Goal: Information Seeking & Learning: Learn about a topic

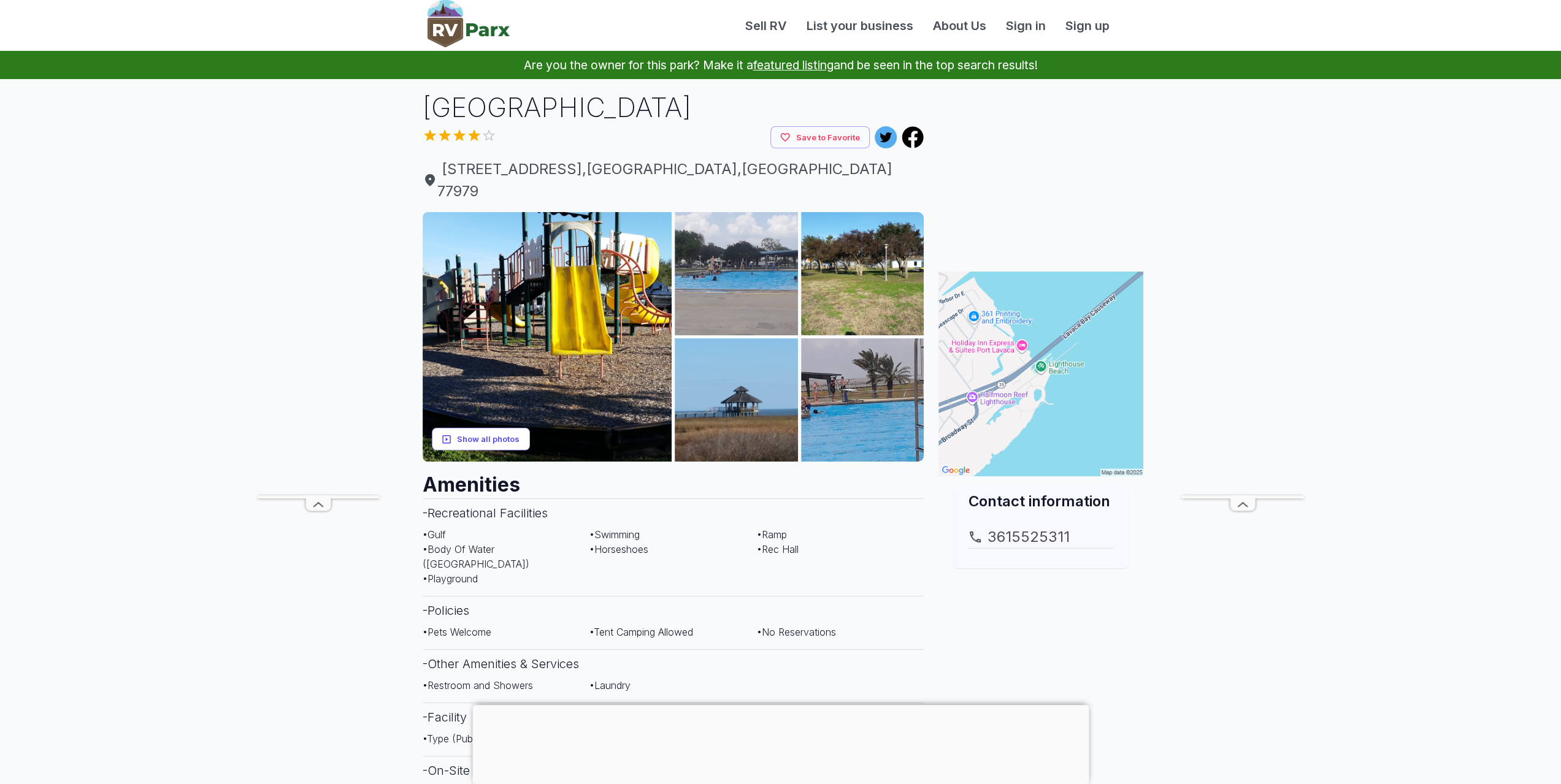
click at [488, 428] on button "Show all photos" at bounding box center [481, 439] width 98 height 22
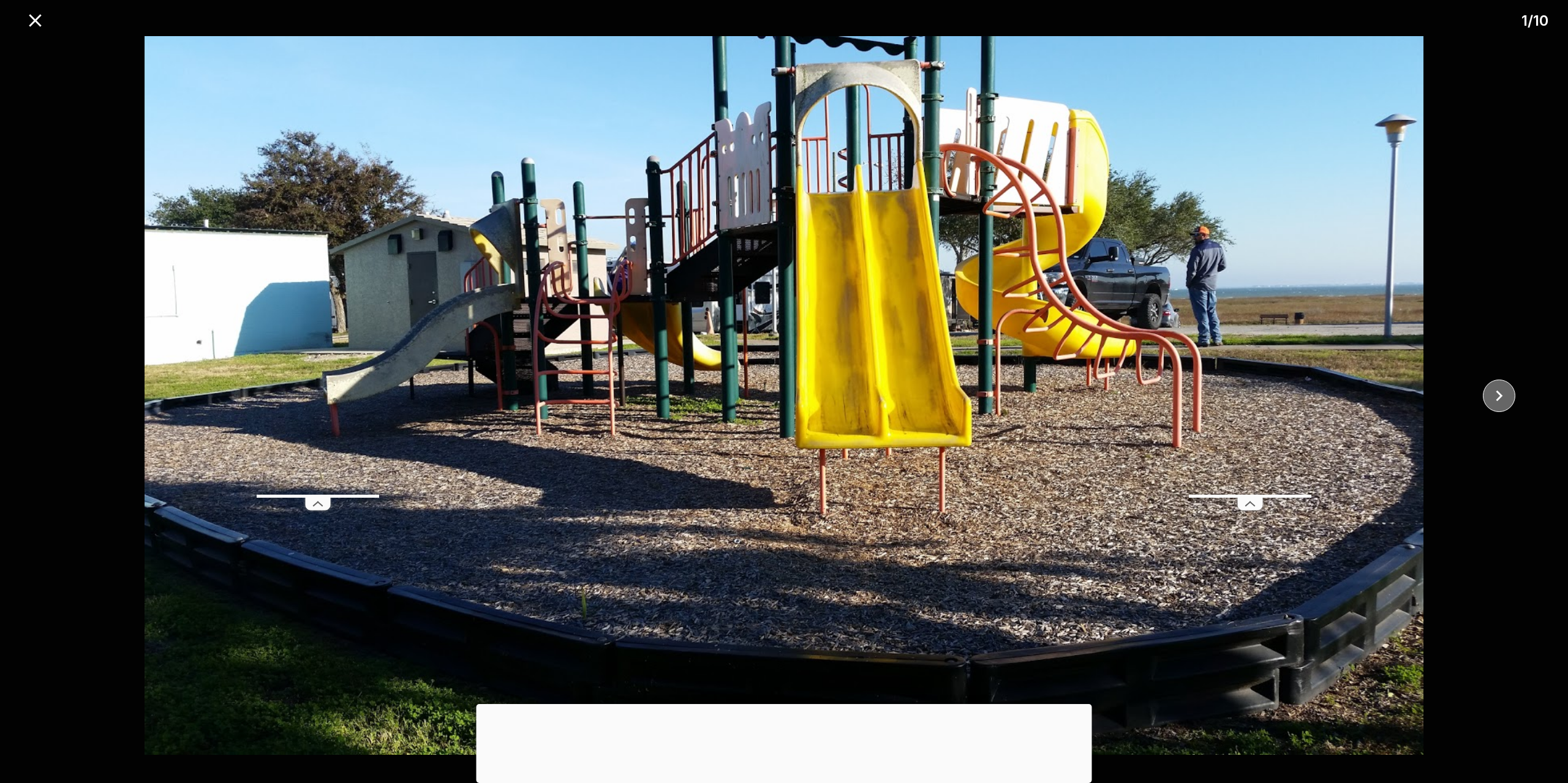
click at [1501, 393] on icon "close" at bounding box center [1498, 395] width 21 height 21
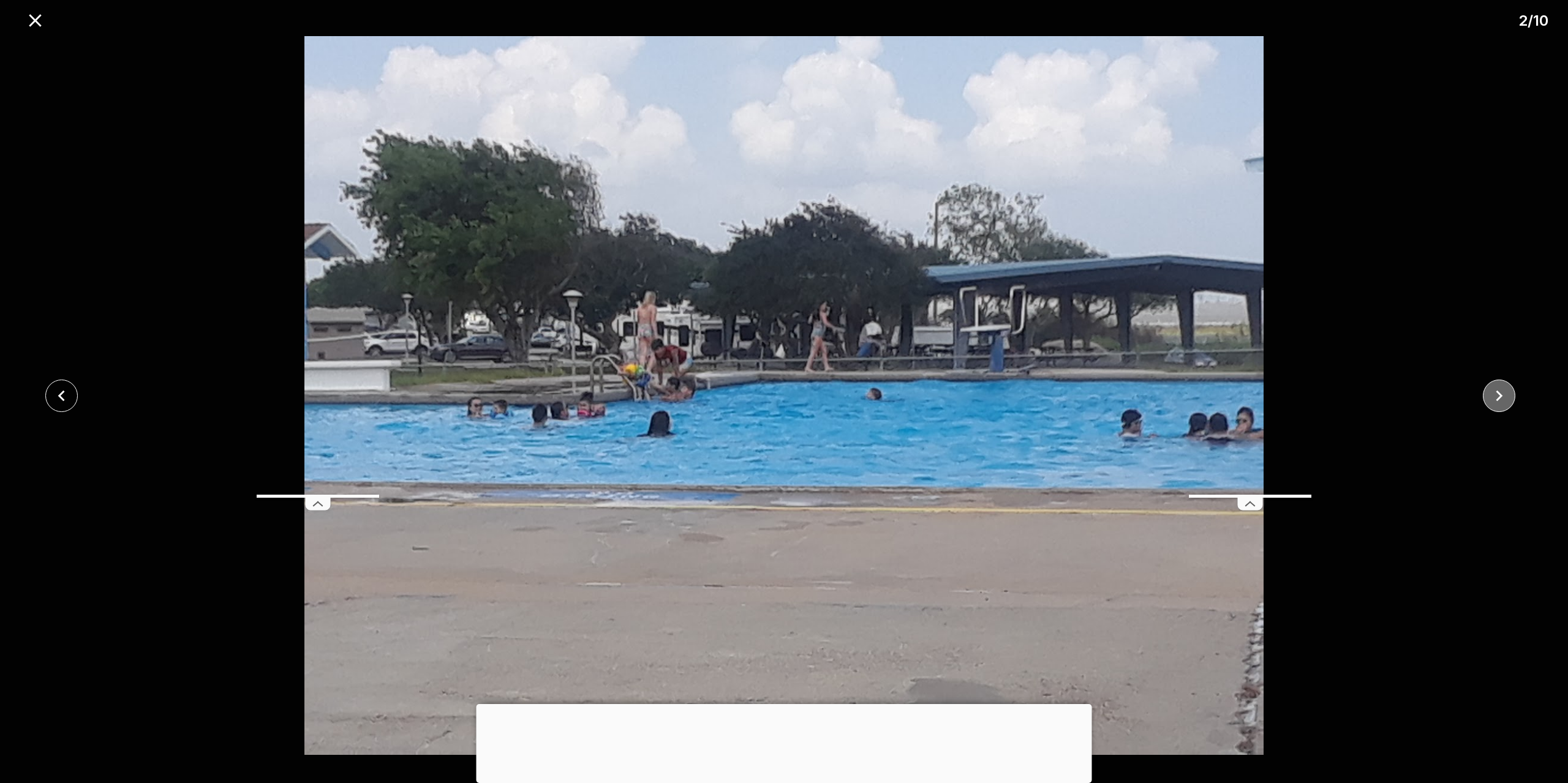
click at [1501, 392] on icon "close" at bounding box center [1498, 395] width 21 height 21
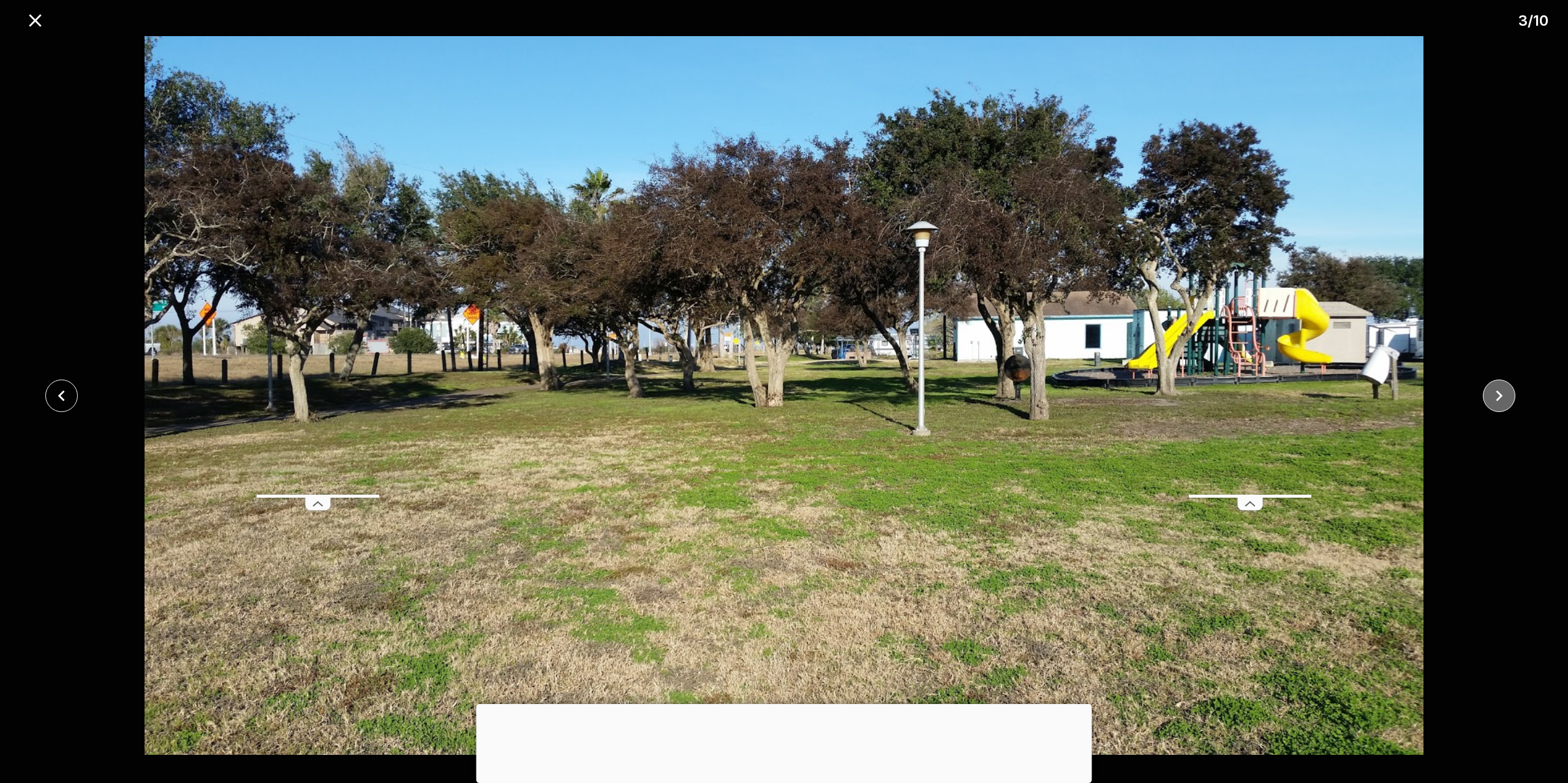
click at [1501, 392] on icon "close" at bounding box center [1498, 395] width 21 height 21
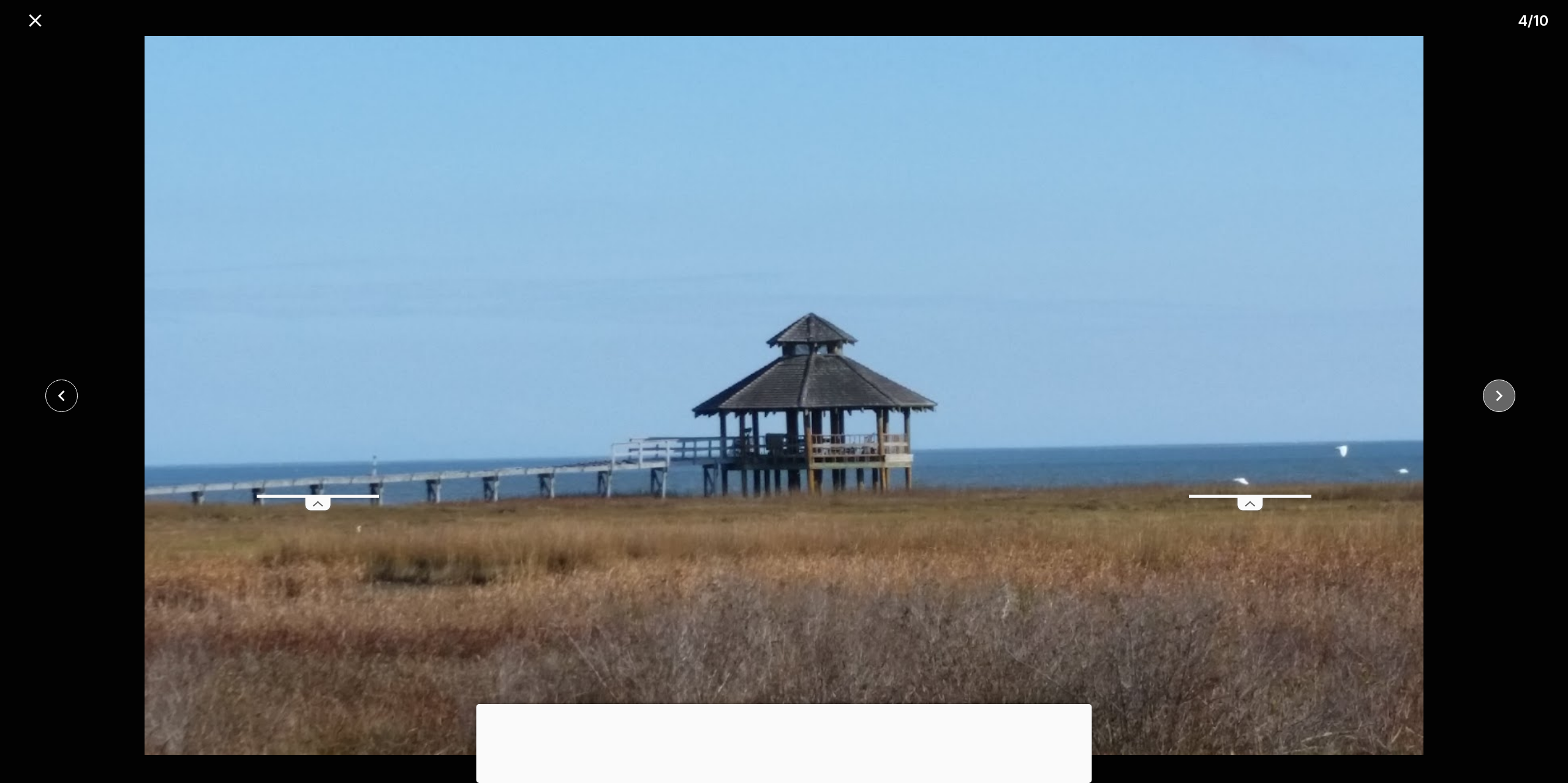
click at [1501, 392] on icon "close" at bounding box center [1498, 395] width 21 height 21
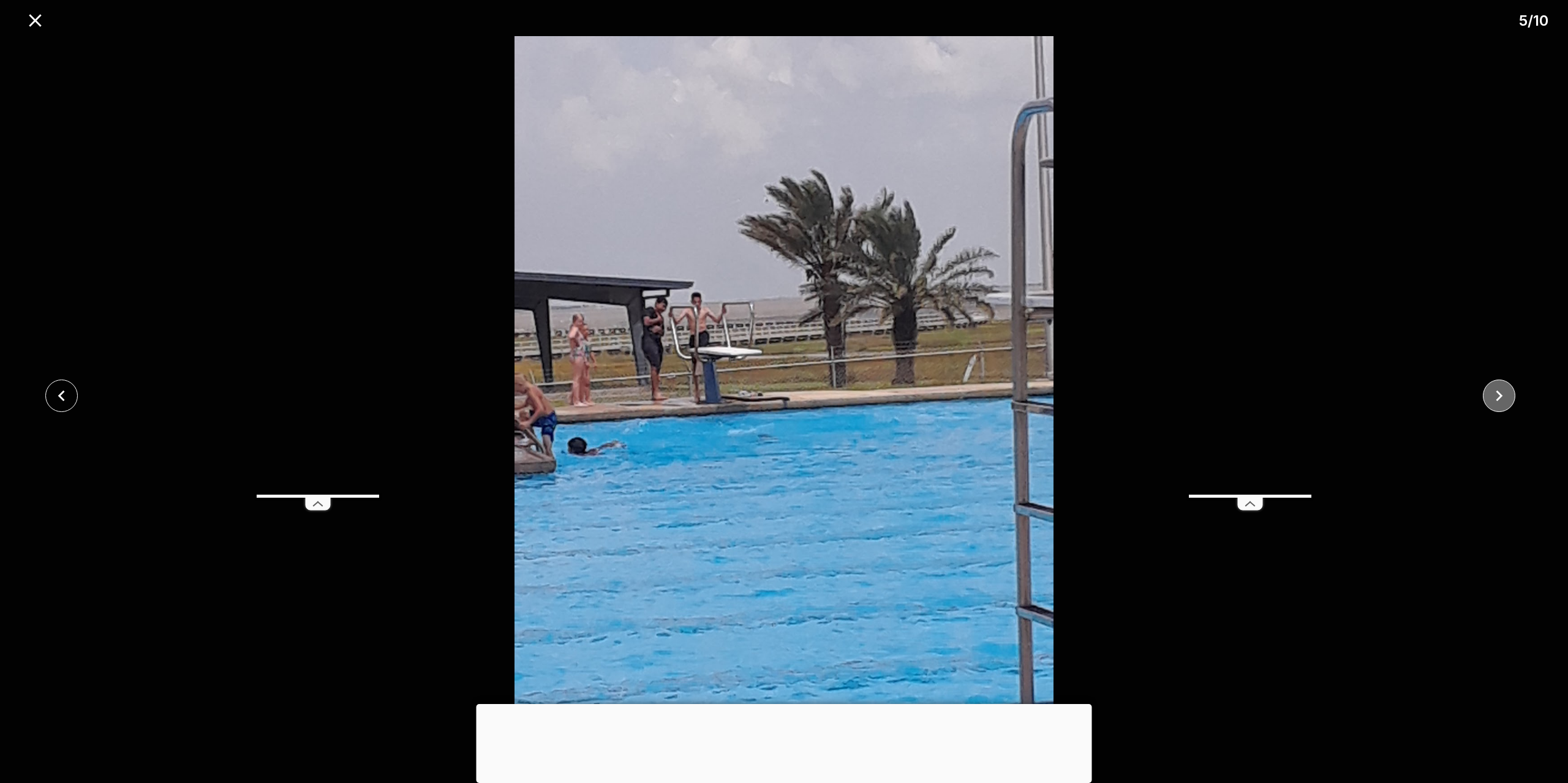
click at [1501, 392] on icon "close" at bounding box center [1498, 395] width 21 height 21
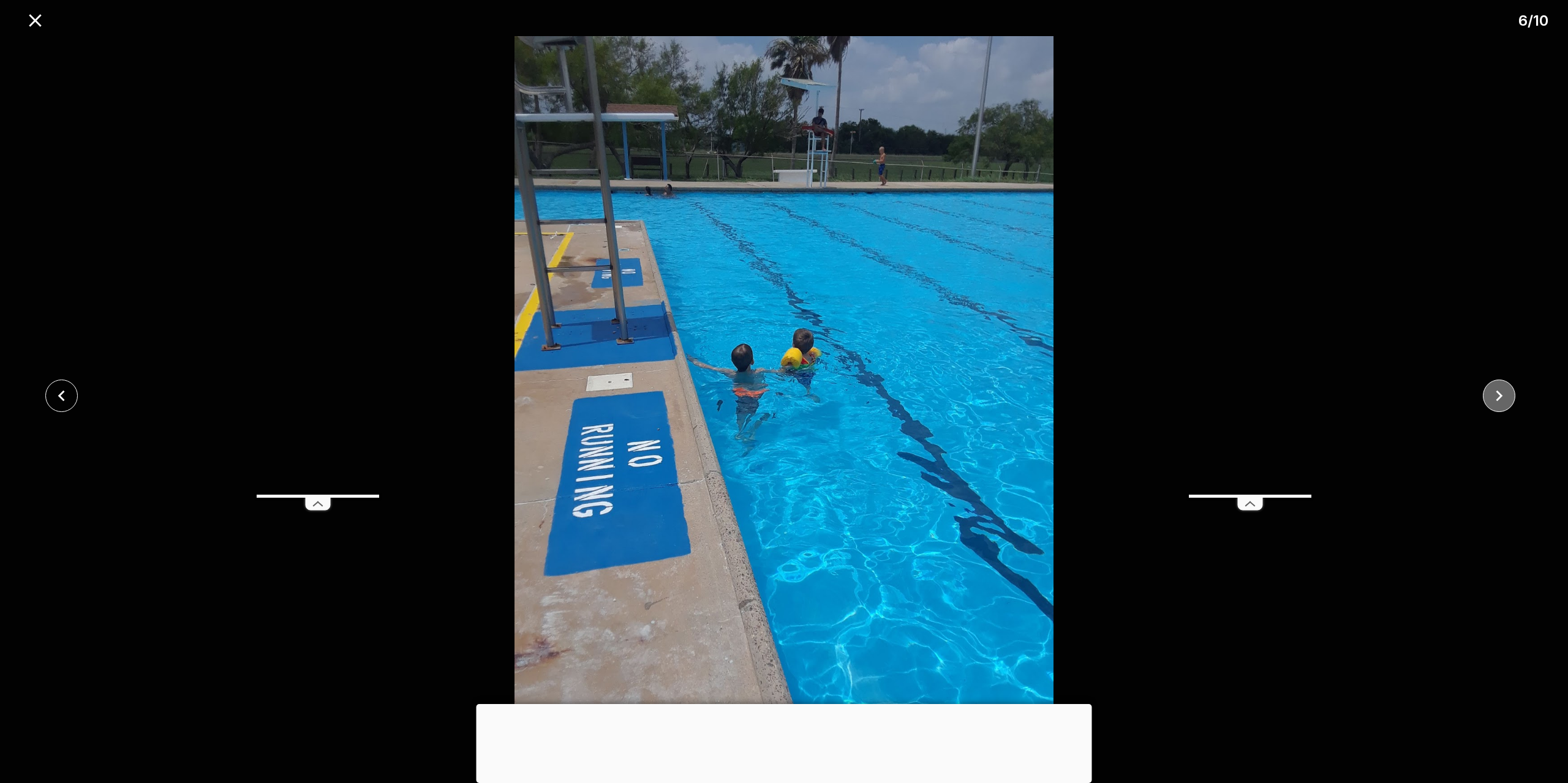
click at [1501, 392] on icon "close" at bounding box center [1498, 395] width 21 height 21
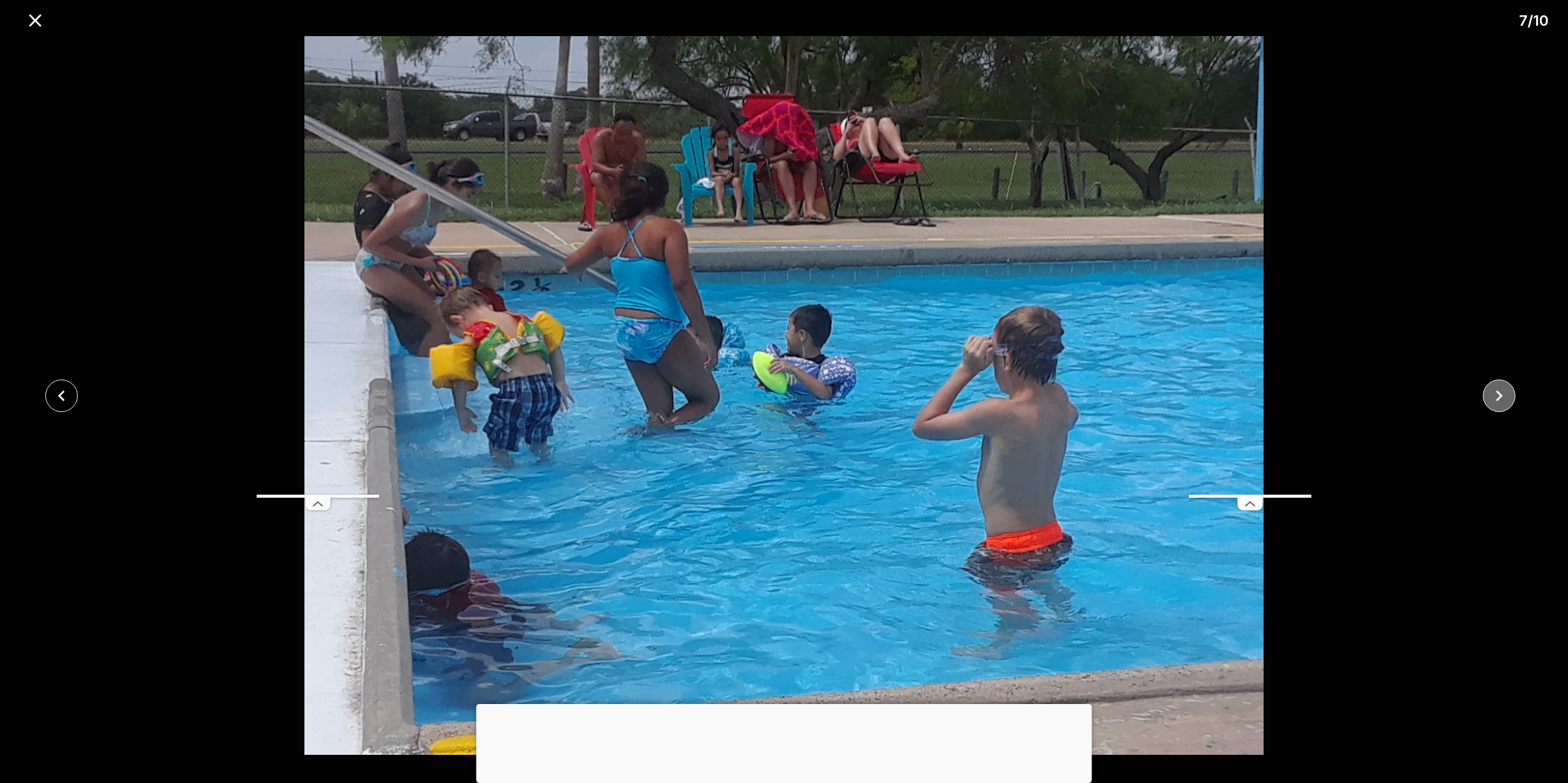
click at [1501, 392] on icon "close" at bounding box center [1498, 395] width 21 height 21
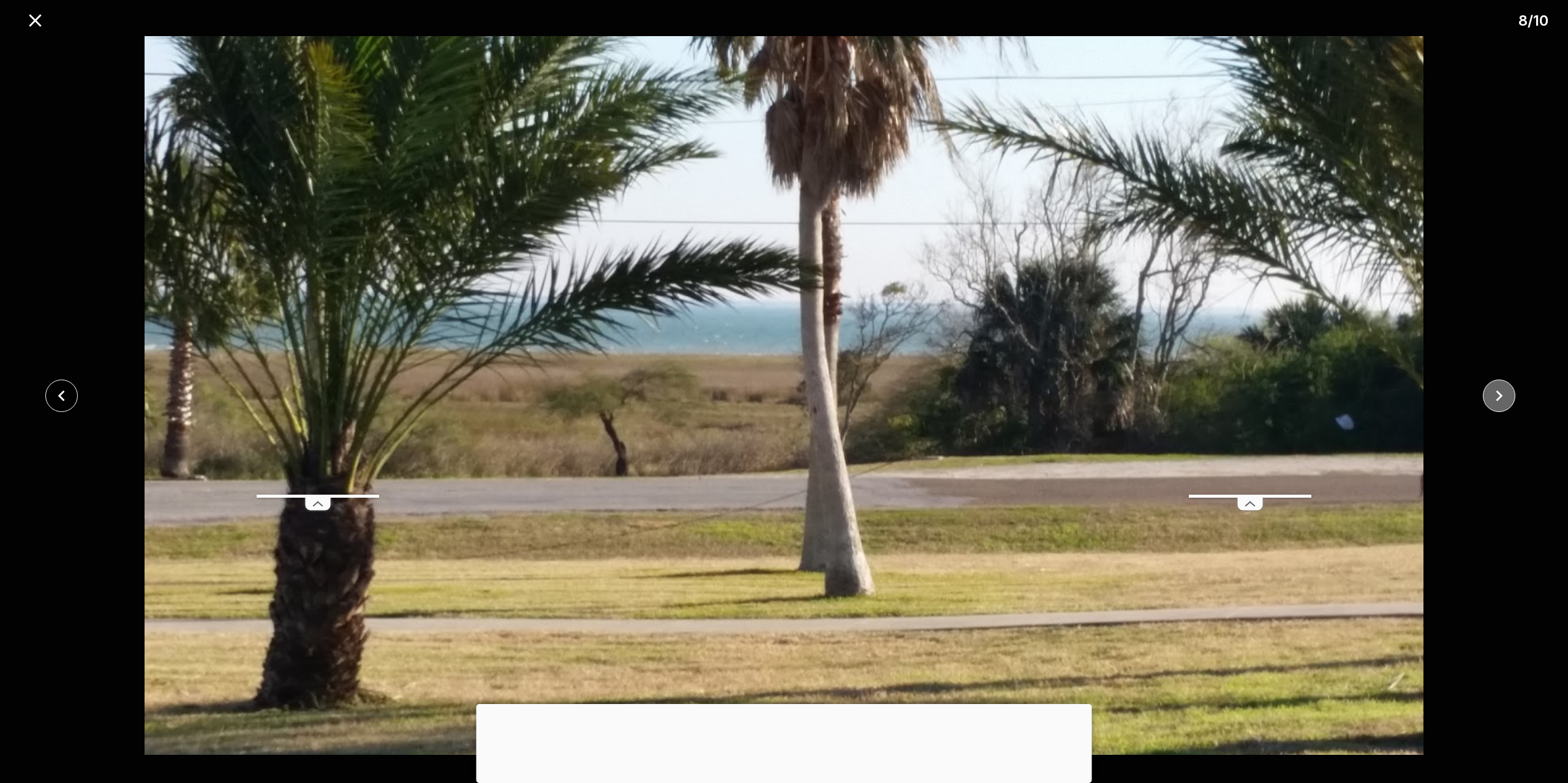
click at [1501, 392] on icon "close" at bounding box center [1498, 395] width 21 height 21
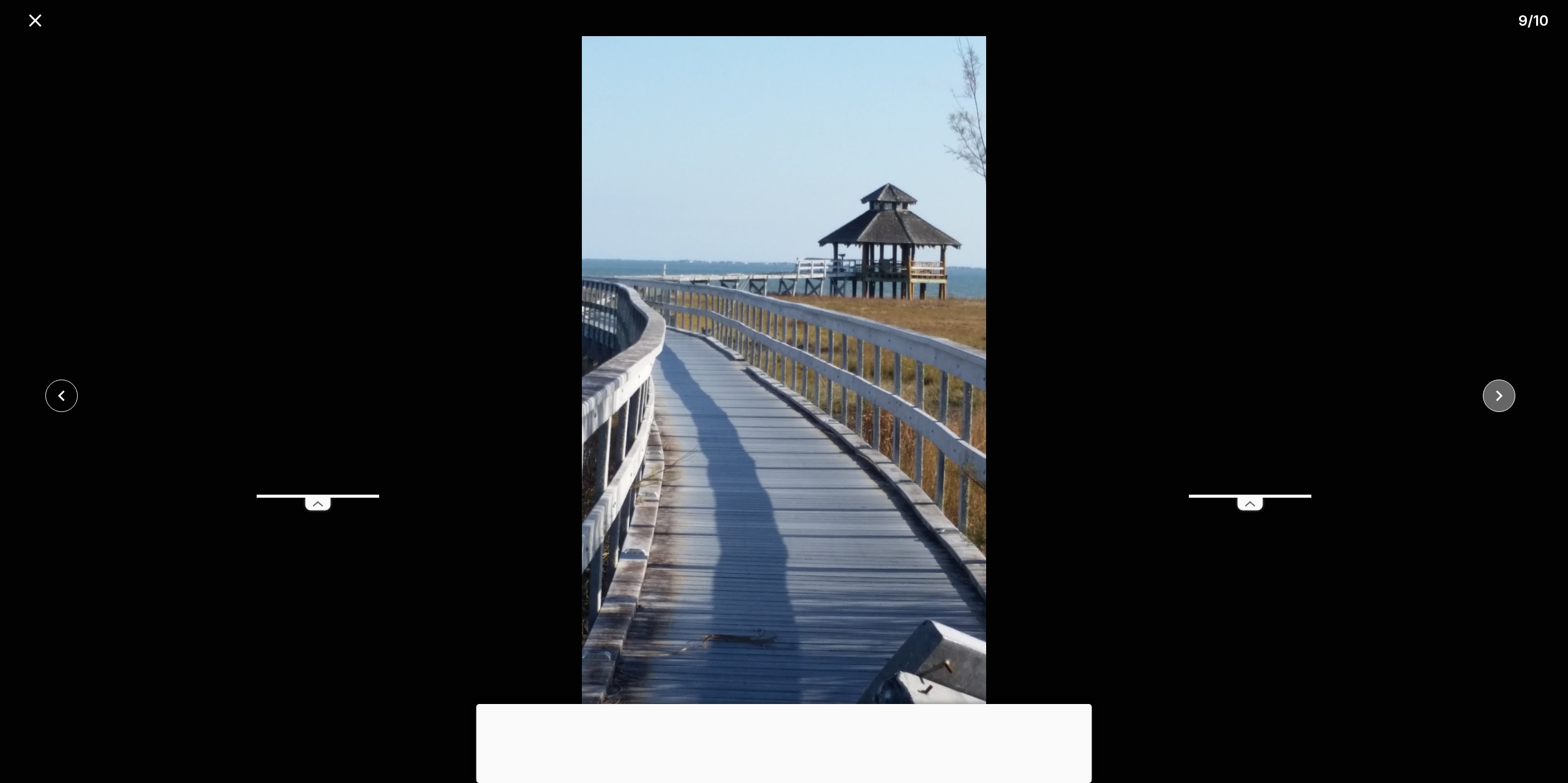
click at [1501, 392] on icon "close" at bounding box center [1498, 395] width 21 height 21
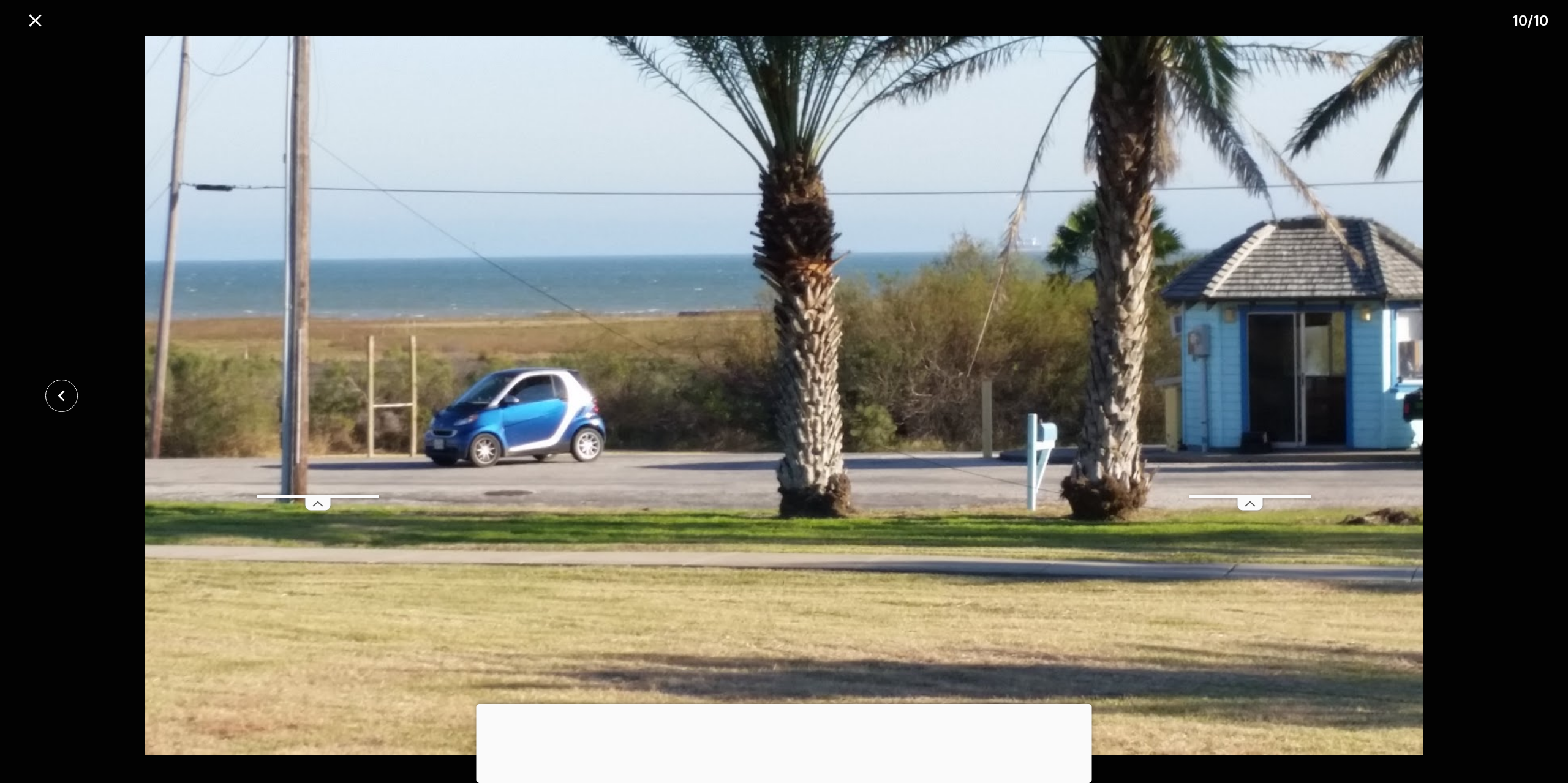
click at [1501, 392] on div at bounding box center [784, 395] width 1568 height 719
